Goal: Task Accomplishment & Management: Manage account settings

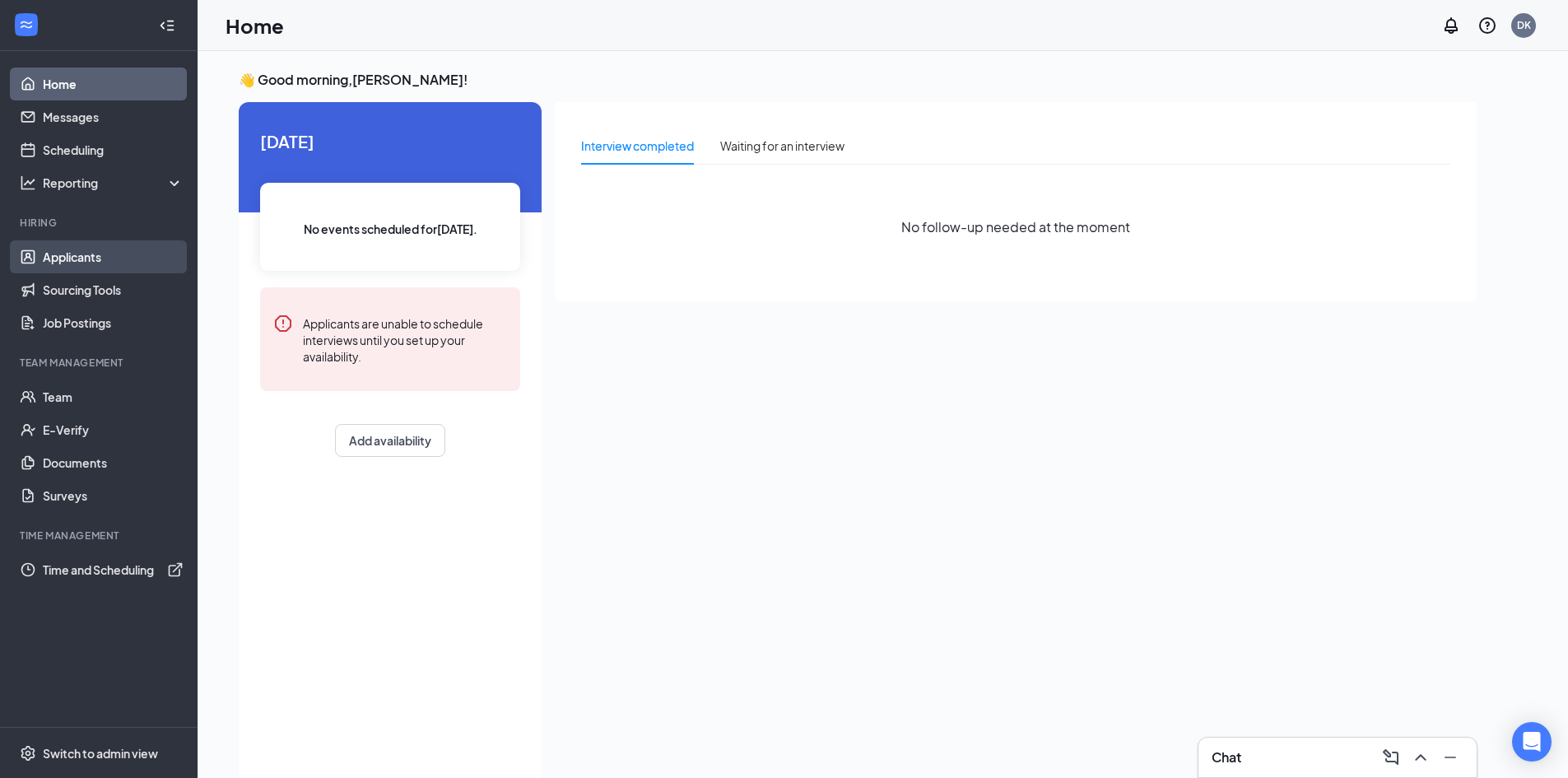
click at [61, 265] on link "Applicants" at bounding box center [113, 256] width 140 height 33
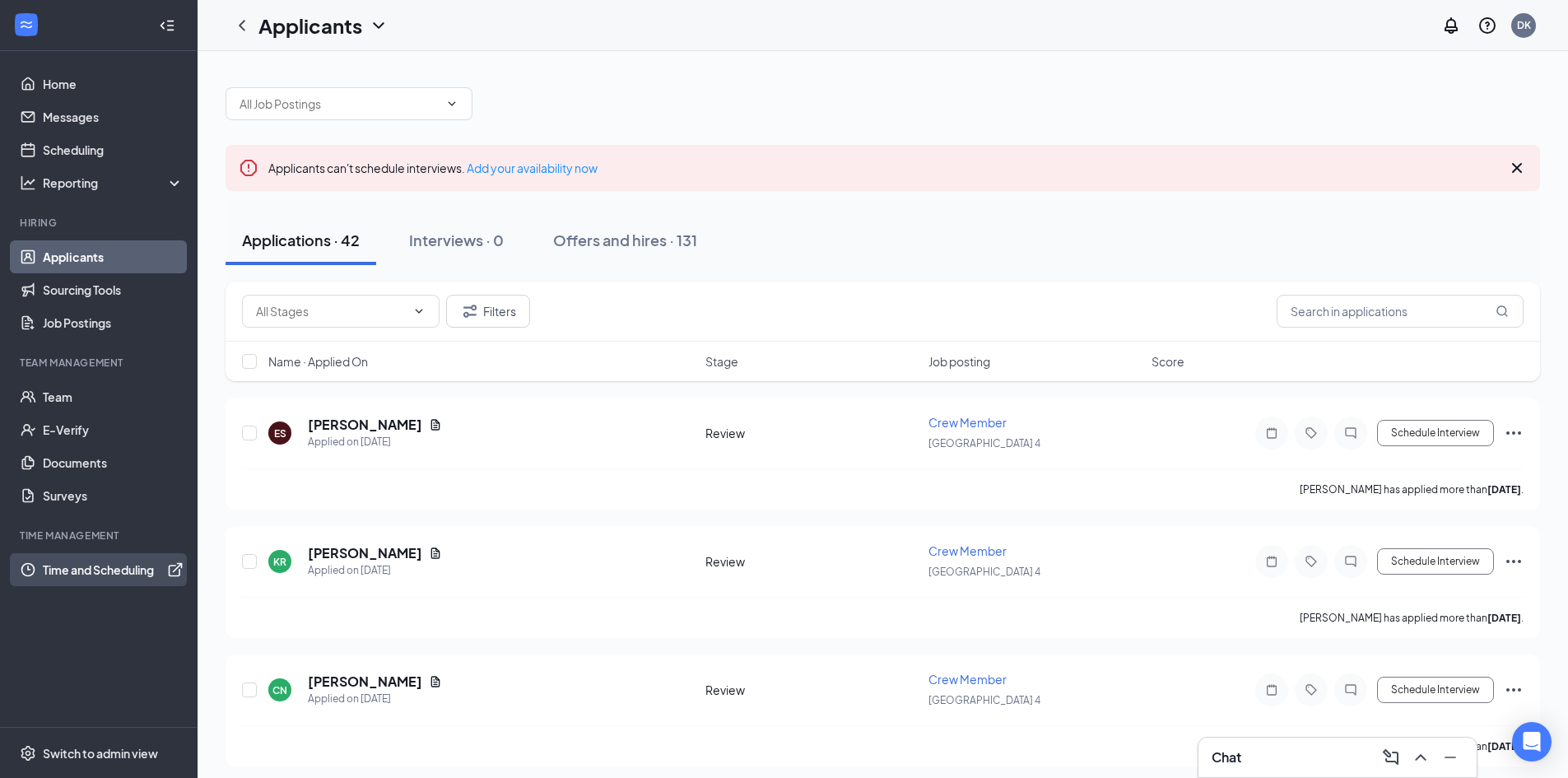
click at [105, 557] on link "Time and Scheduling" at bounding box center [113, 569] width 140 height 33
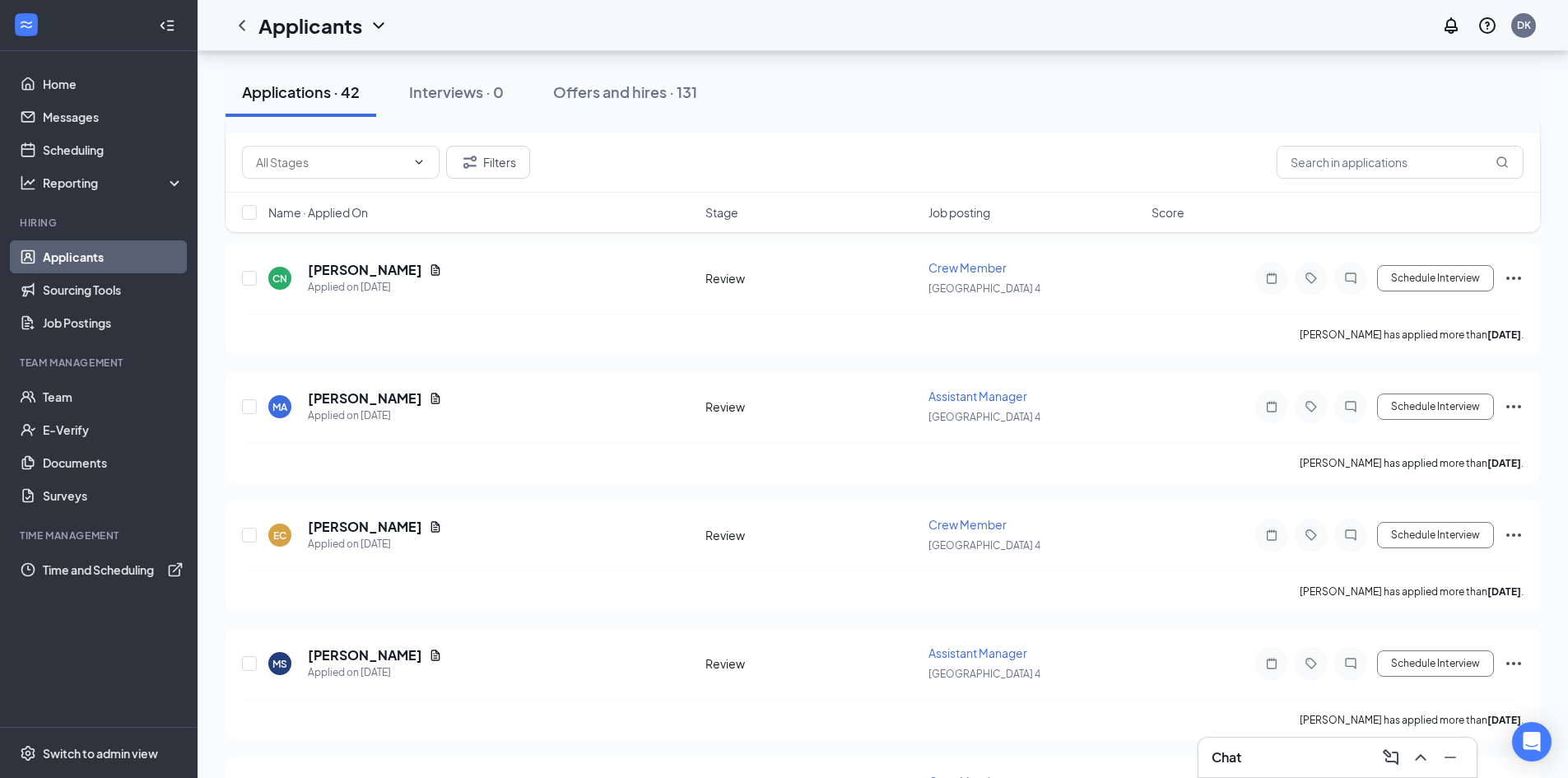
scroll to position [494, 0]
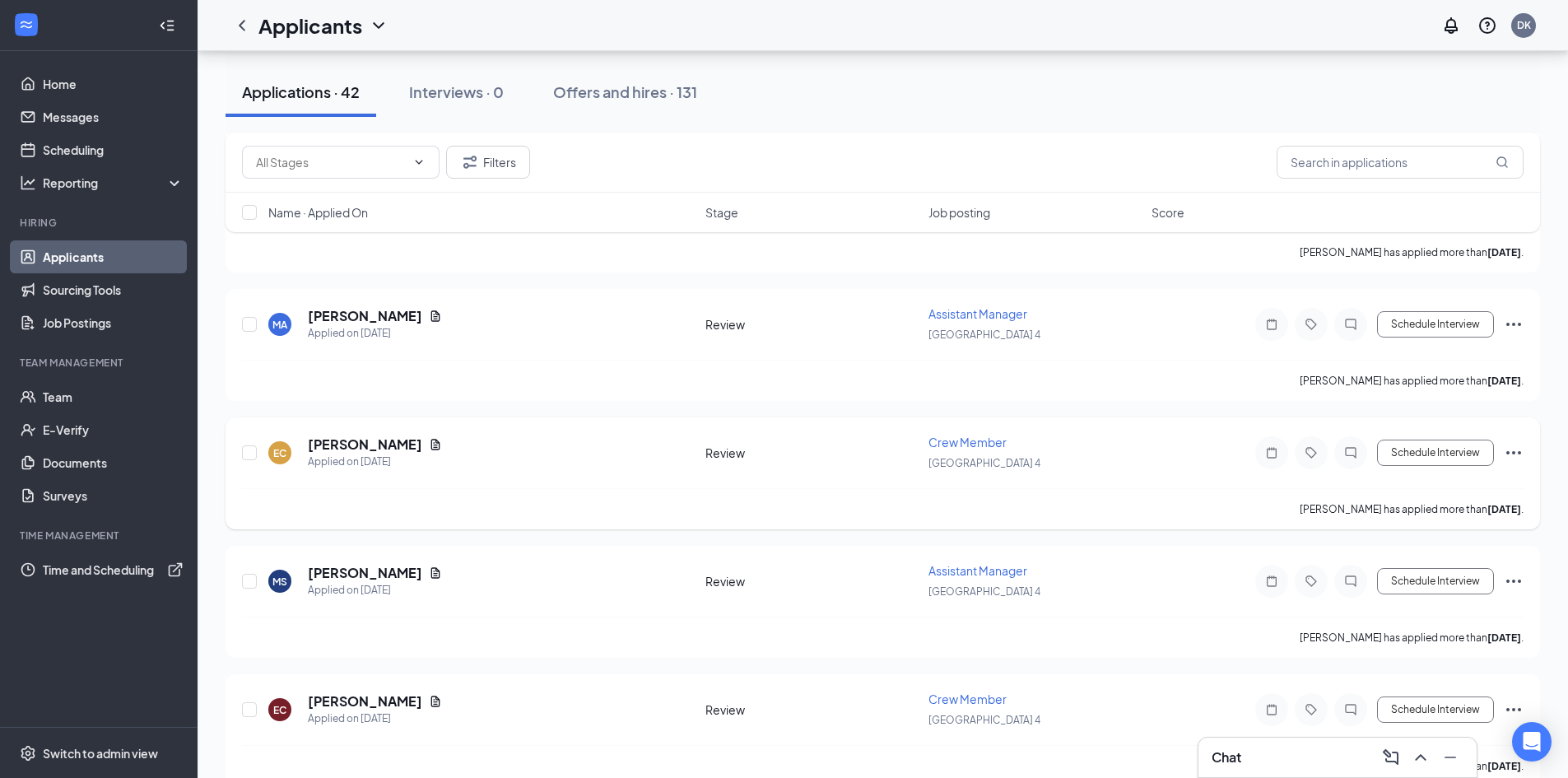
click at [1522, 451] on icon "Ellipses" at bounding box center [1514, 453] width 20 height 20
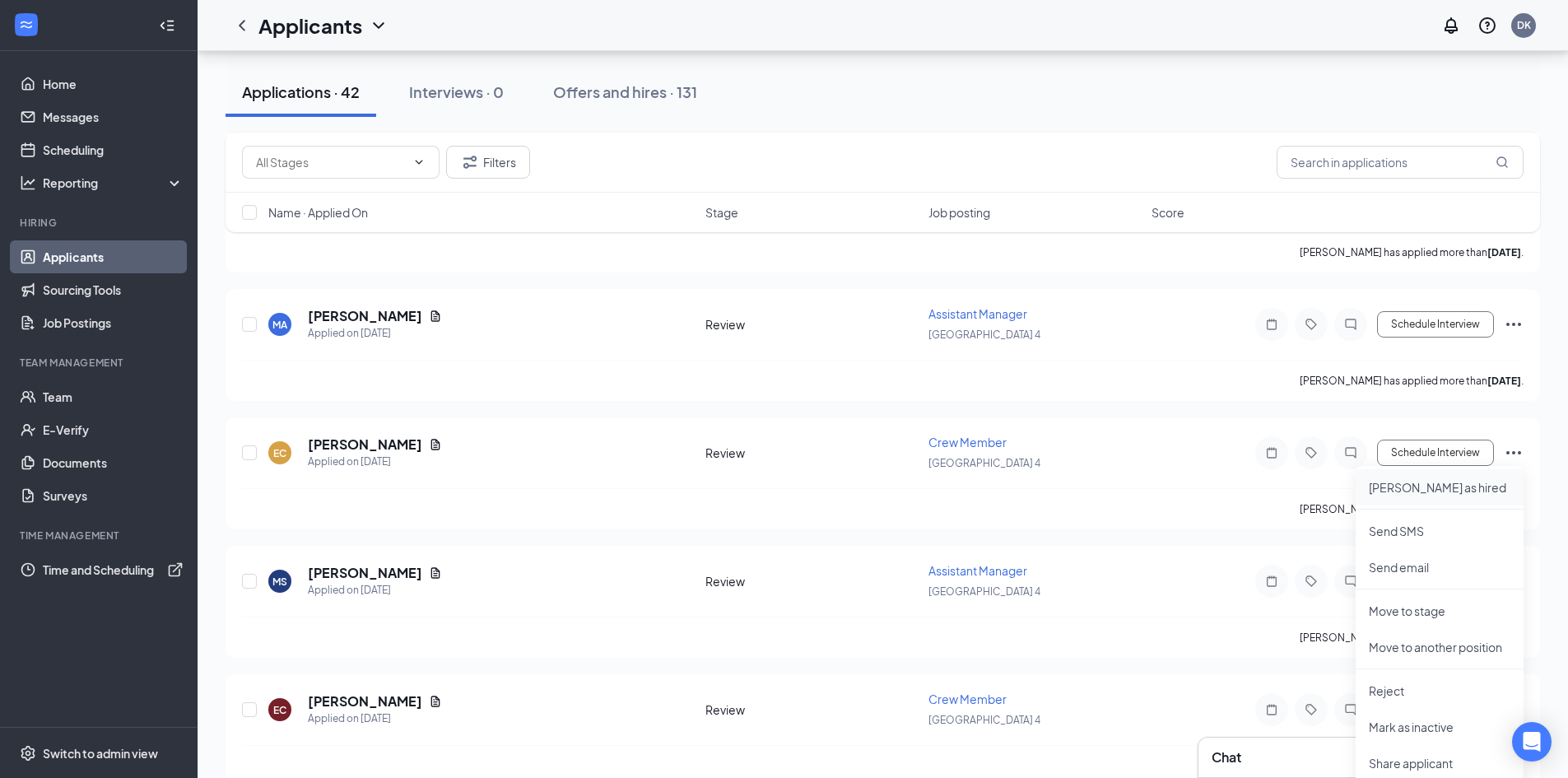
click at [1428, 490] on p "[PERSON_NAME] as hired" at bounding box center [1439, 488] width 141 height 17
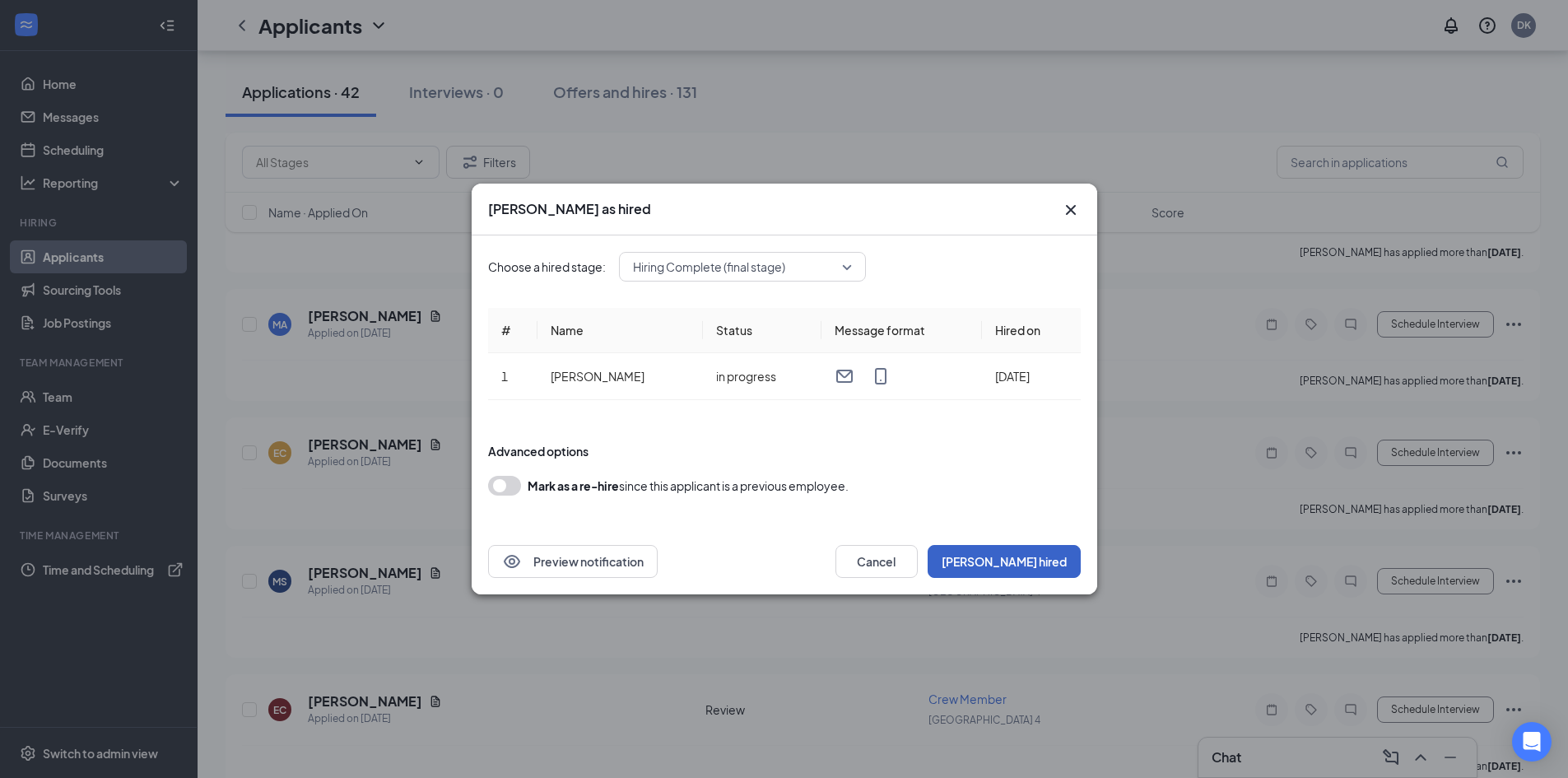
click at [1034, 561] on button "[PERSON_NAME] hired" at bounding box center [1004, 560] width 153 height 33
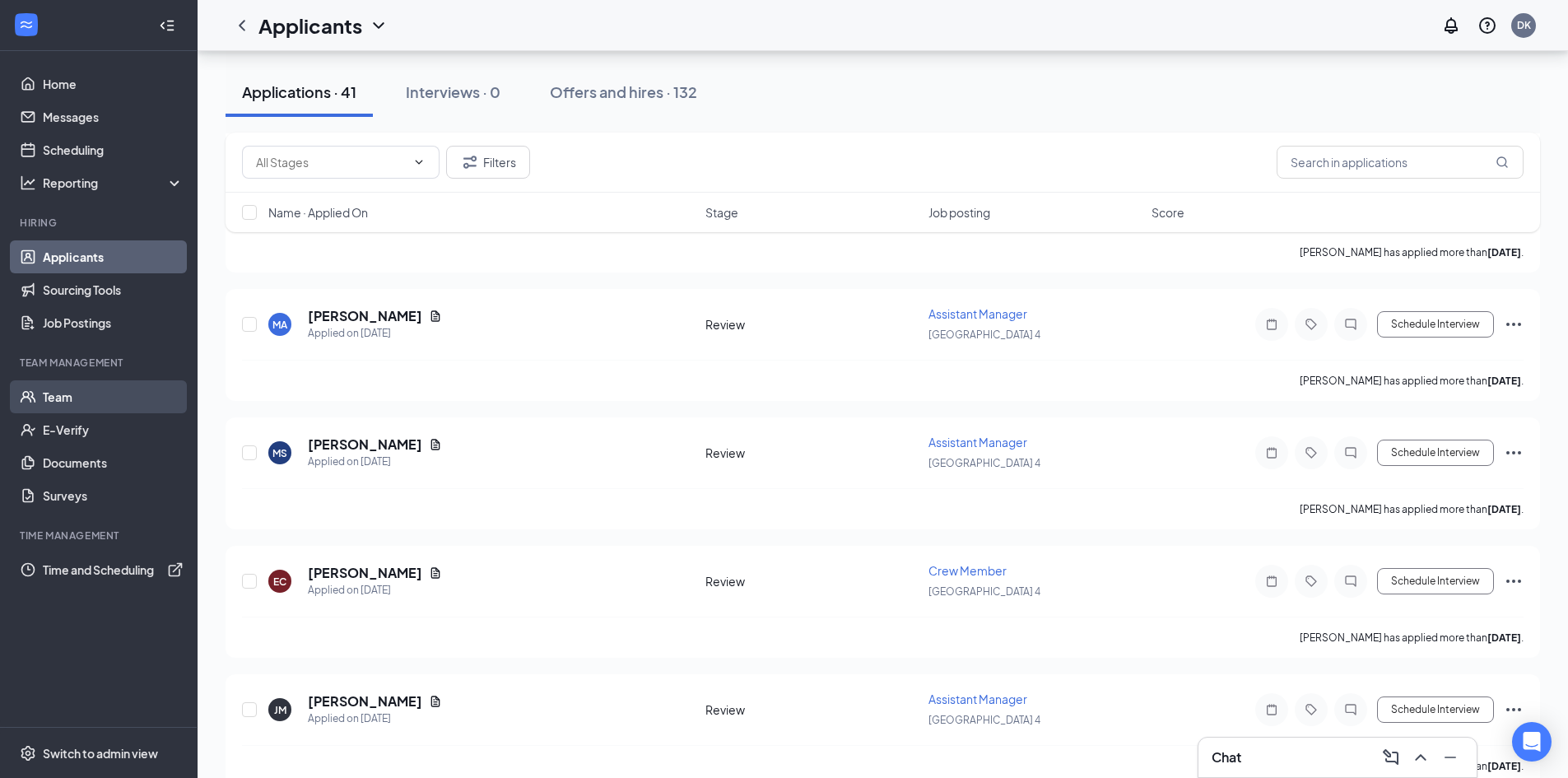
click at [92, 387] on link "Team" at bounding box center [113, 397] width 140 height 33
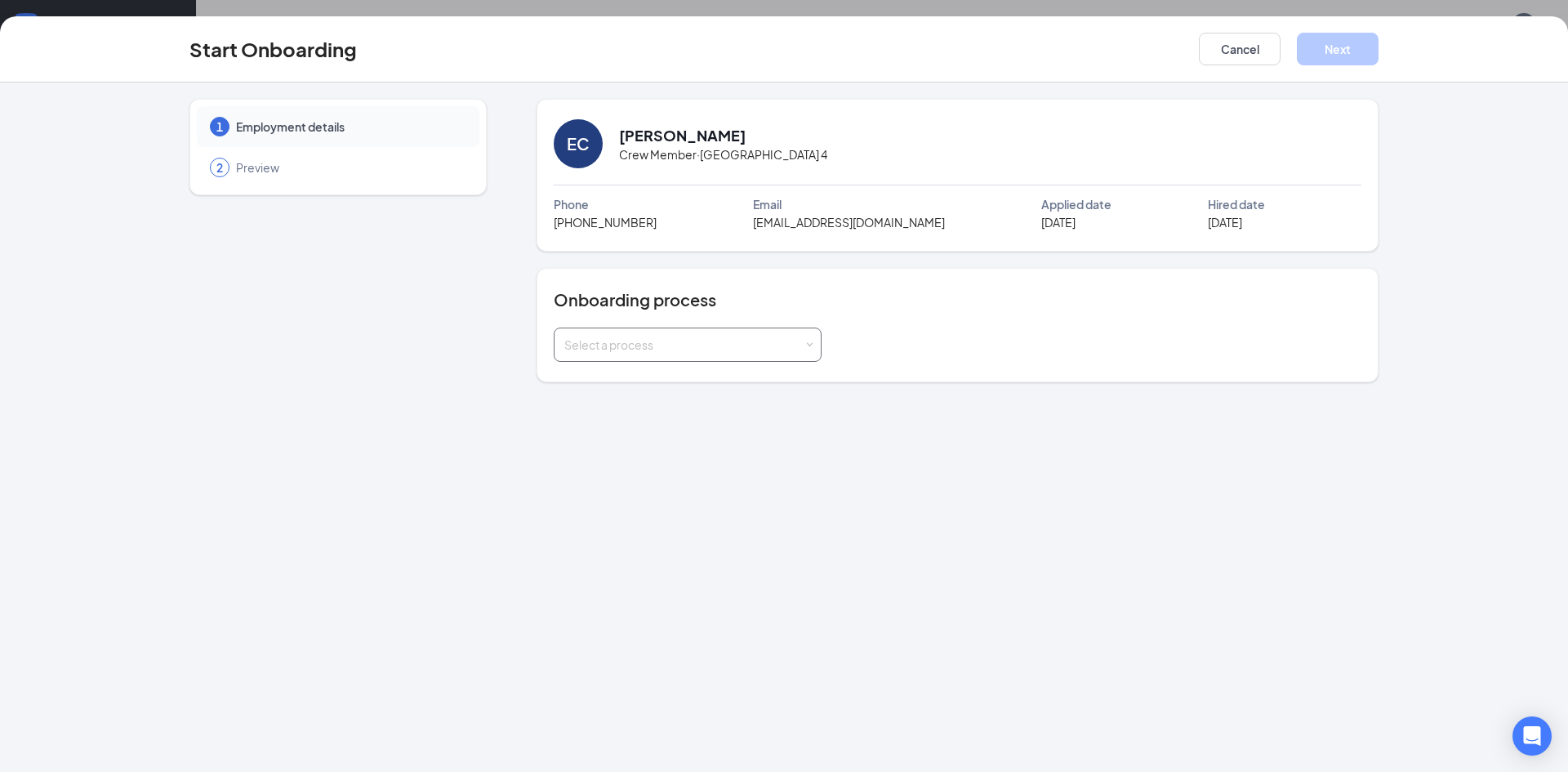
click at [646, 340] on div "Select a process" at bounding box center [684, 344] width 239 height 17
click at [642, 414] on span "Onboarding Staff Positions" at bounding box center [632, 408] width 144 height 15
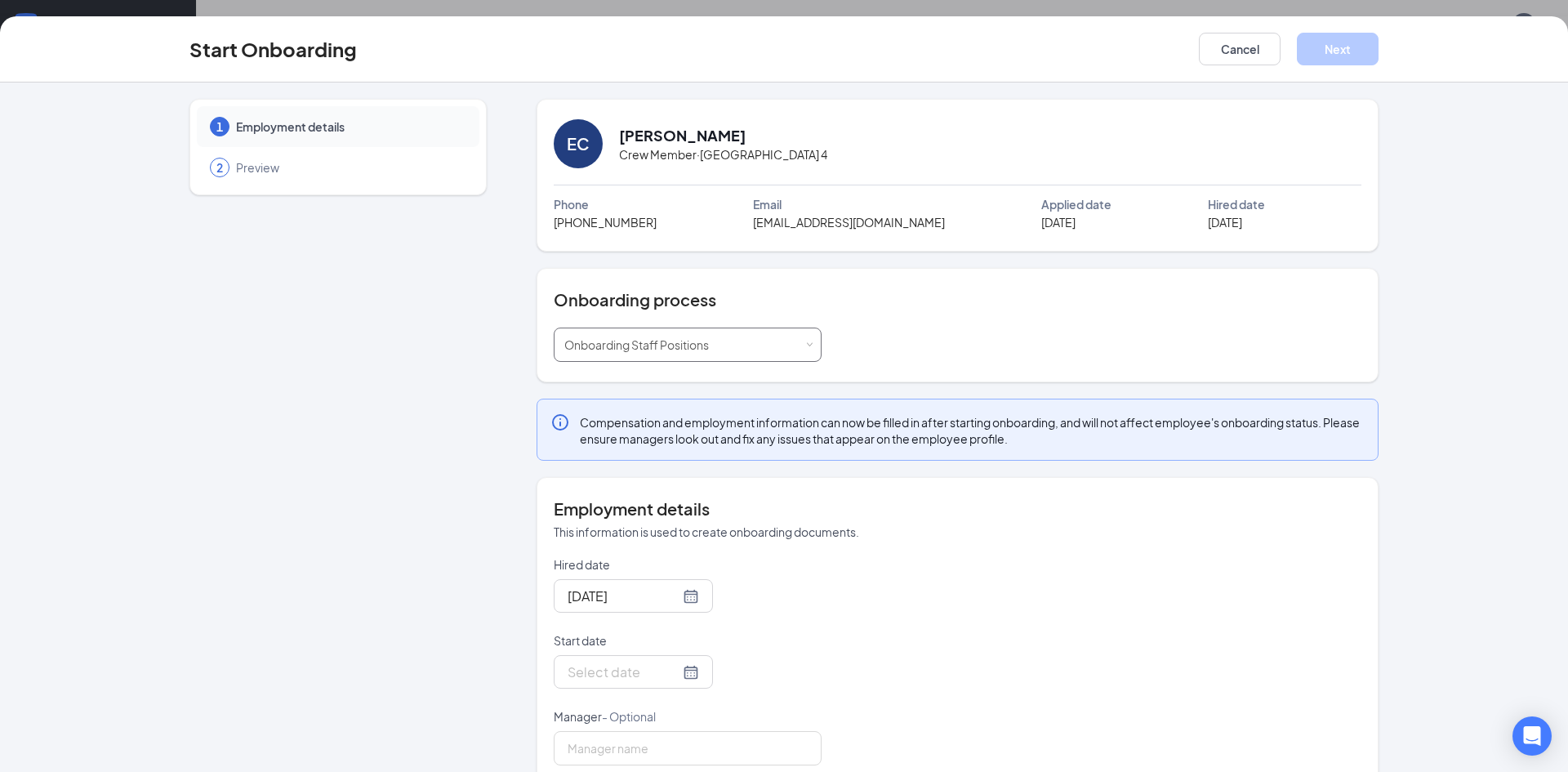
scroll to position [30, 0]
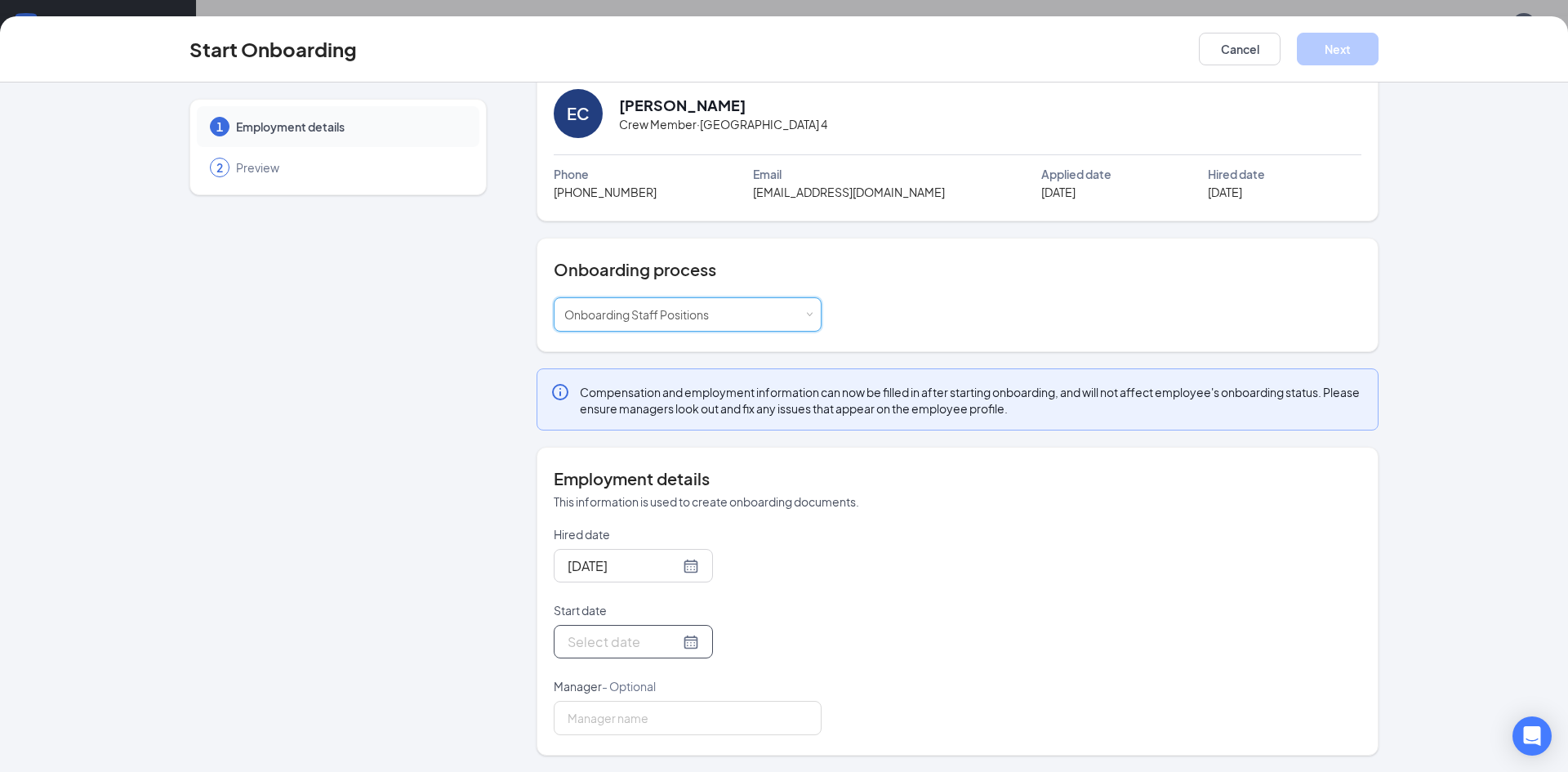
click at [629, 632] on input "Start date" at bounding box center [623, 642] width 112 height 21
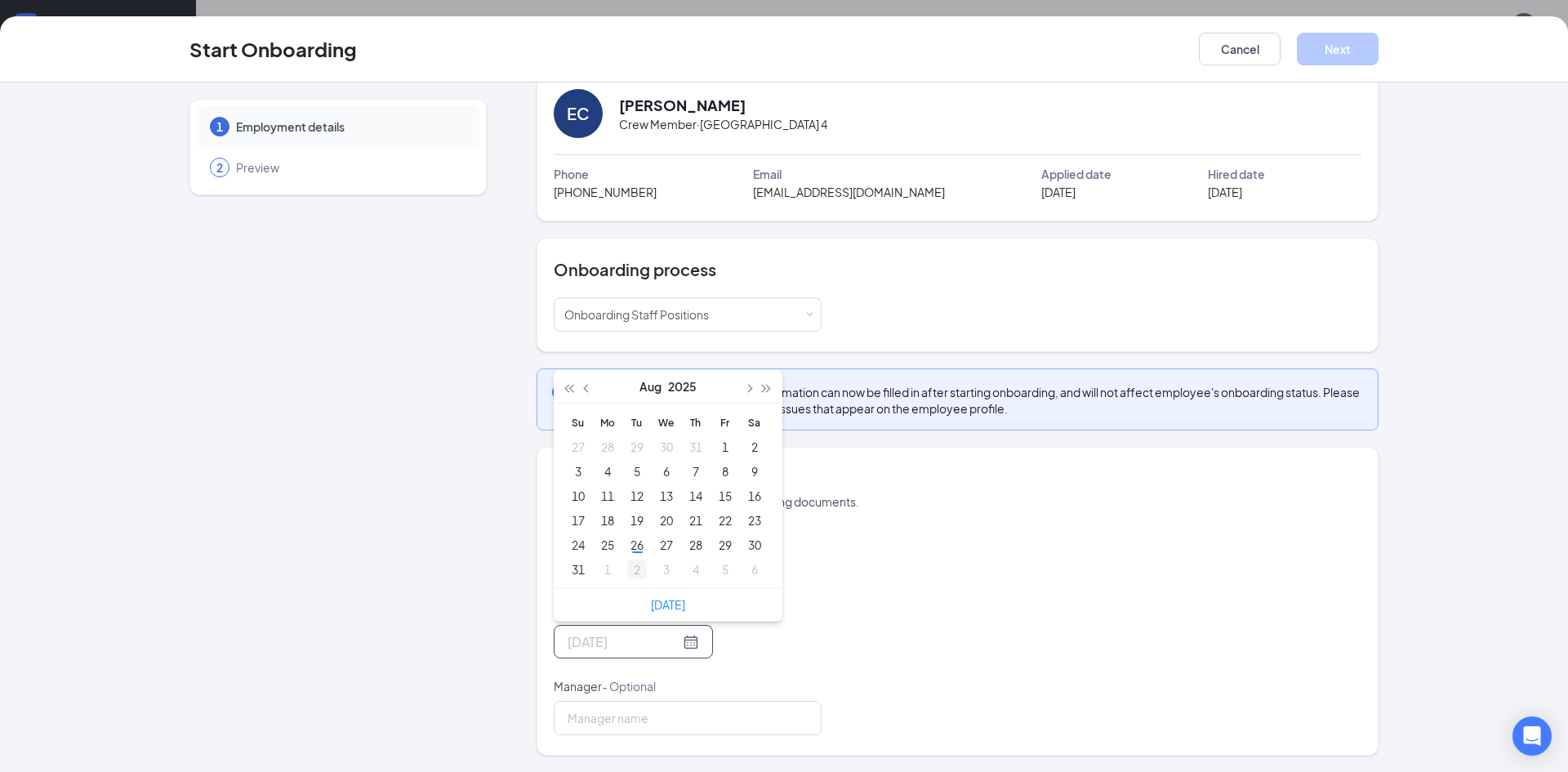
type input "Sep 2, 2025"
click at [633, 576] on div "2" at bounding box center [637, 569] width 20 height 20
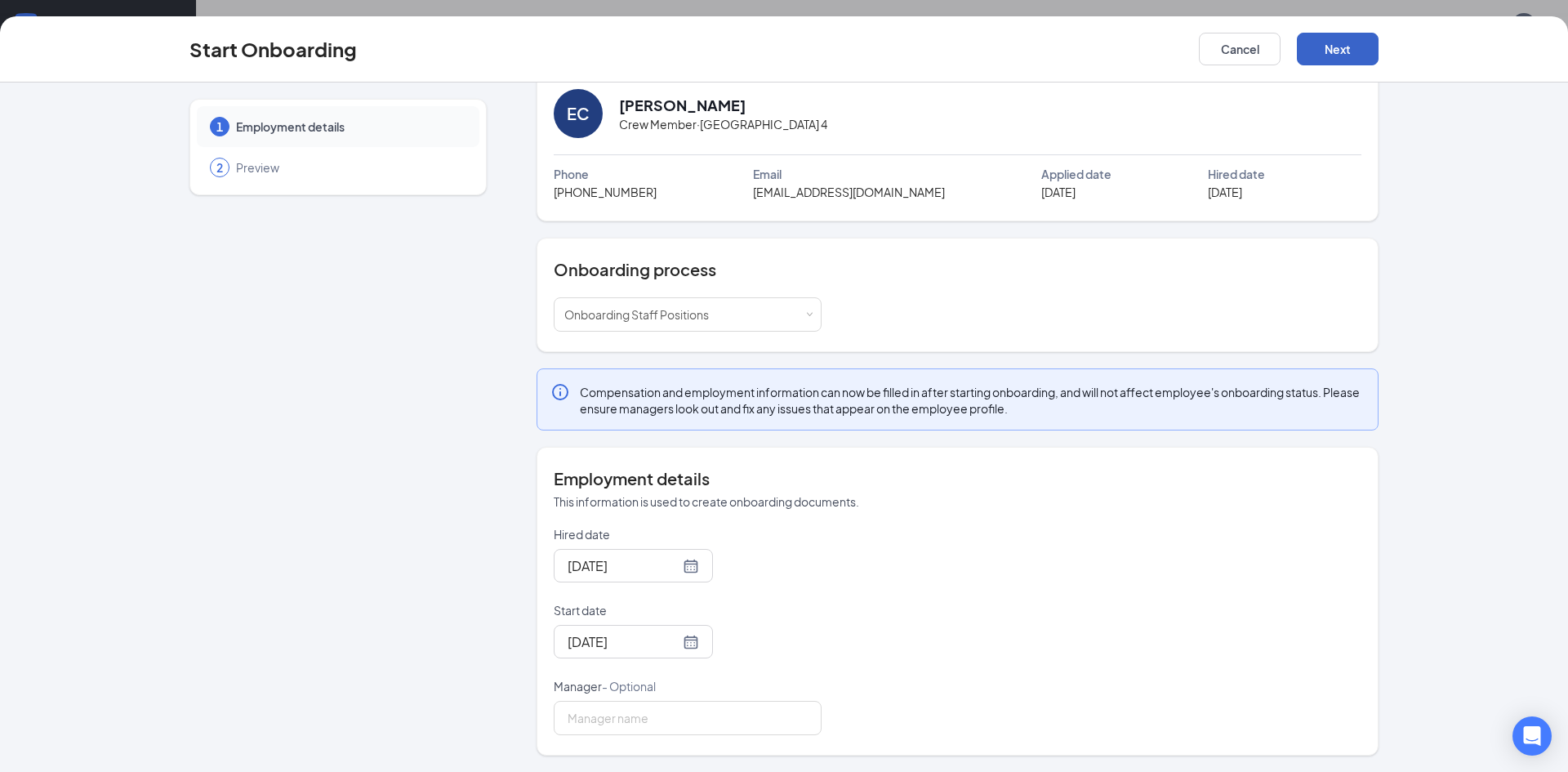
click at [1354, 50] on button "Next" at bounding box center [1338, 48] width 81 height 32
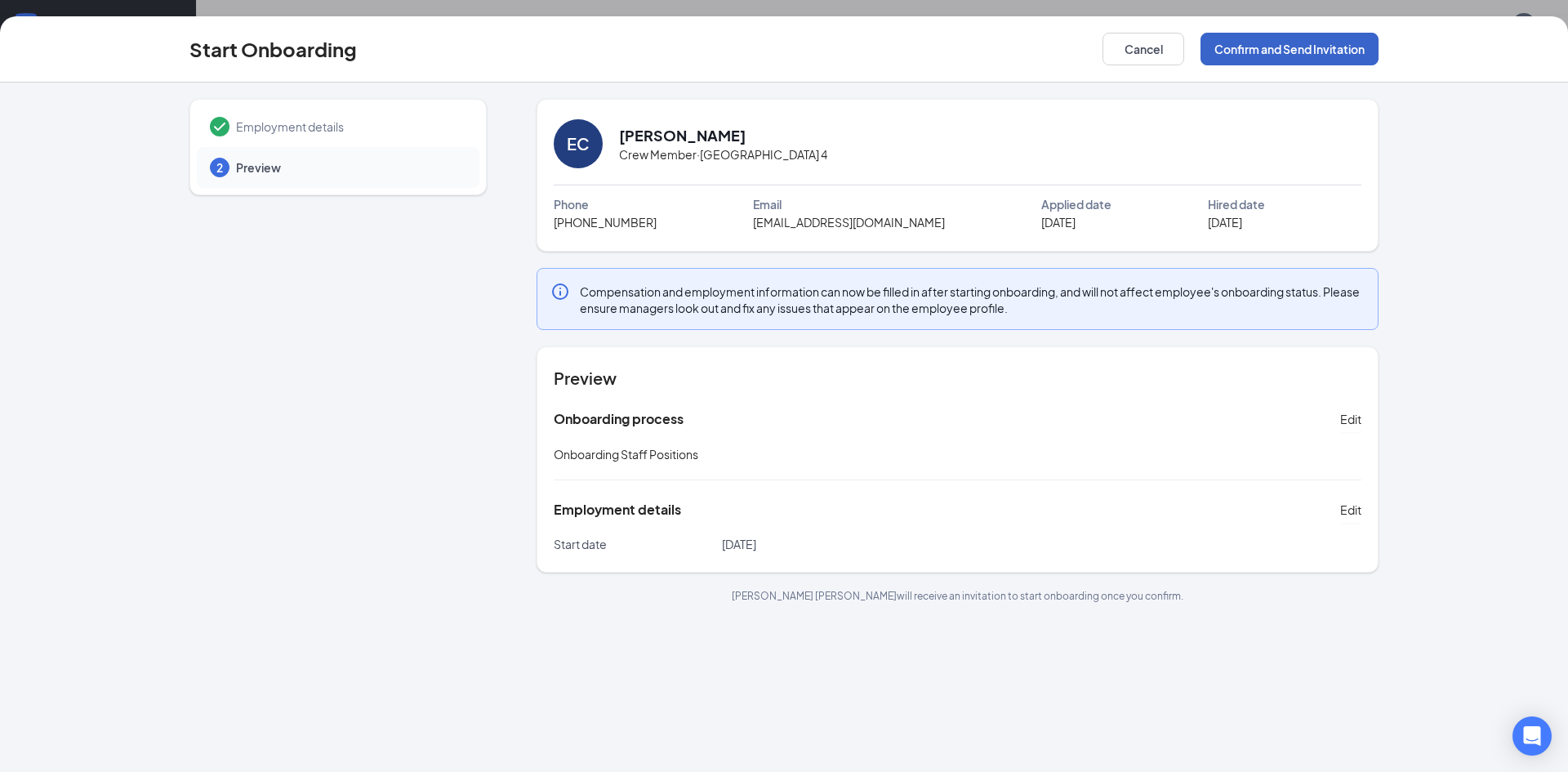
click at [1283, 58] on button "Confirm and Send Invitation" at bounding box center [1290, 48] width 178 height 32
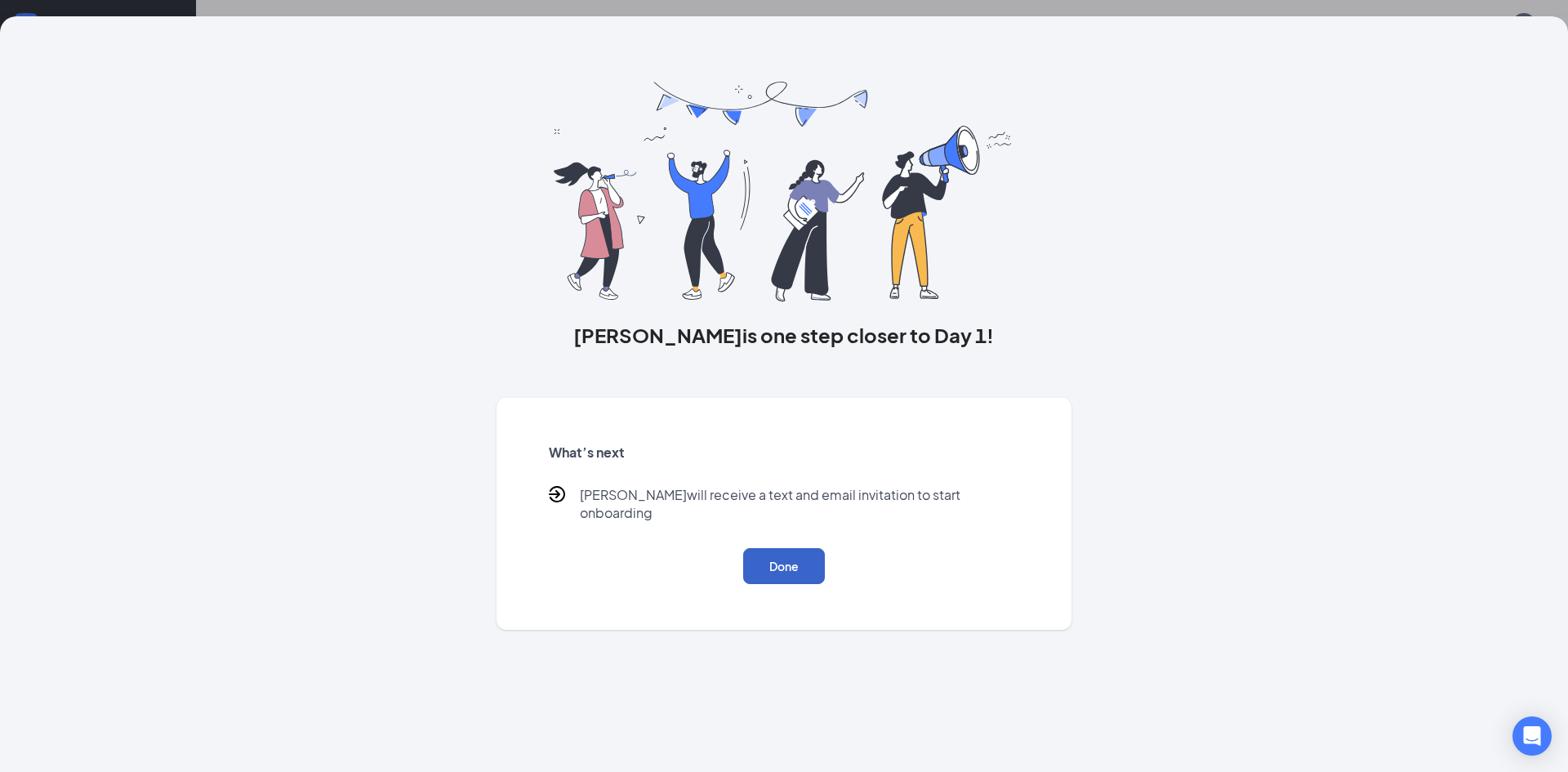
click at [770, 548] on button "Done" at bounding box center [784, 565] width 81 height 36
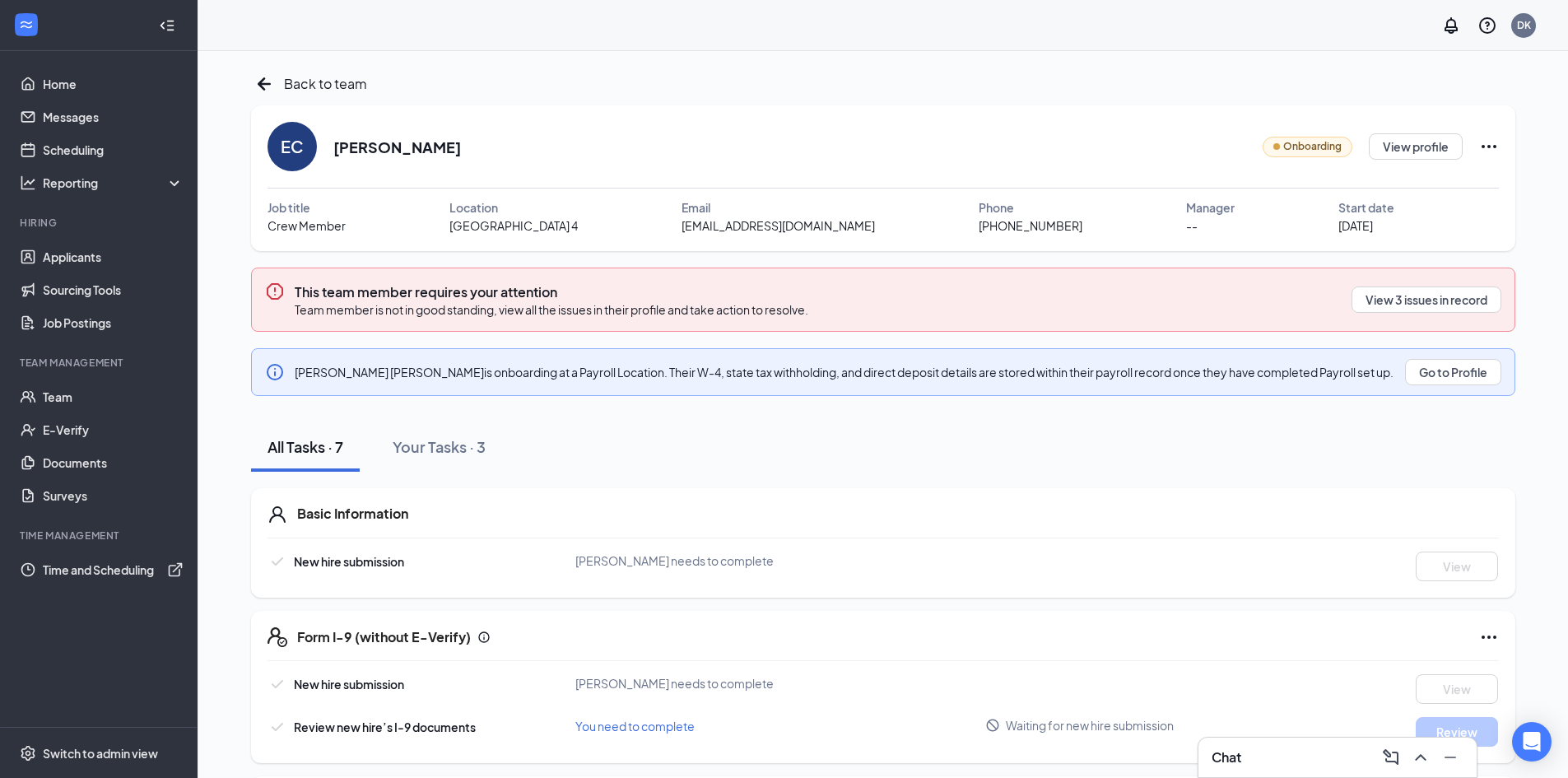
click at [1474, 315] on div "This team member requires your attention Team member is not in good standing, v…" at bounding box center [883, 299] width 1264 height 64
click at [1474, 305] on button "View 3 issues in record" at bounding box center [1426, 299] width 150 height 26
